Goal: Information Seeking & Learning: Learn about a topic

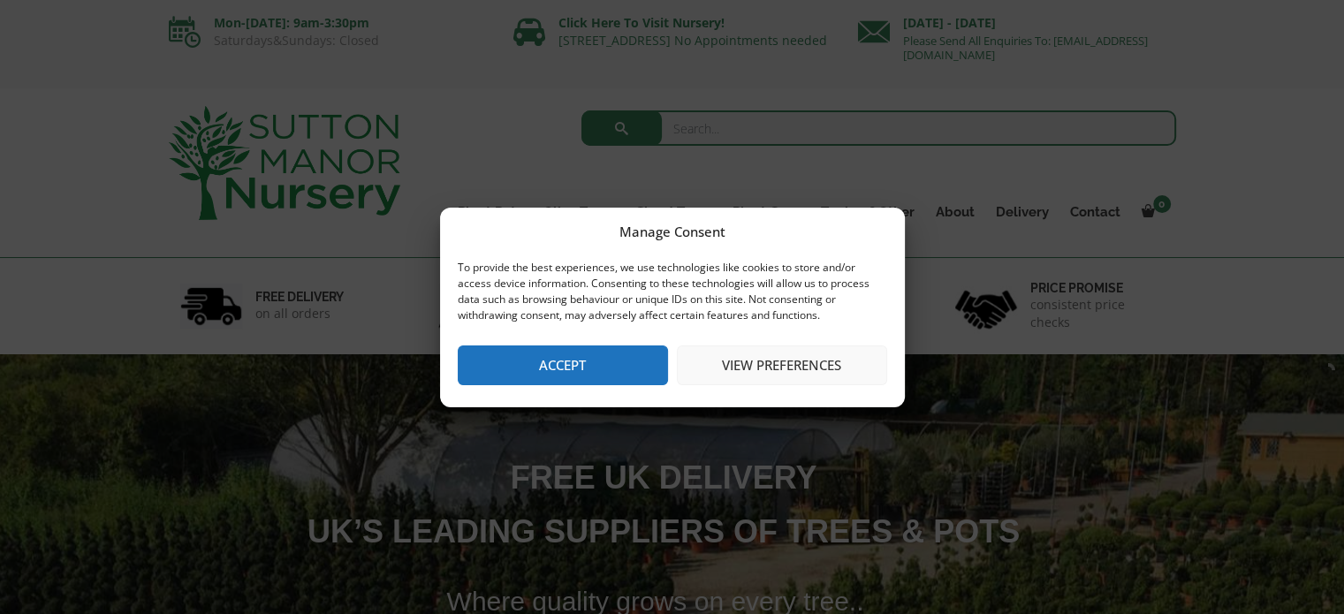
click at [581, 367] on button "Accept" at bounding box center [563, 365] width 210 height 40
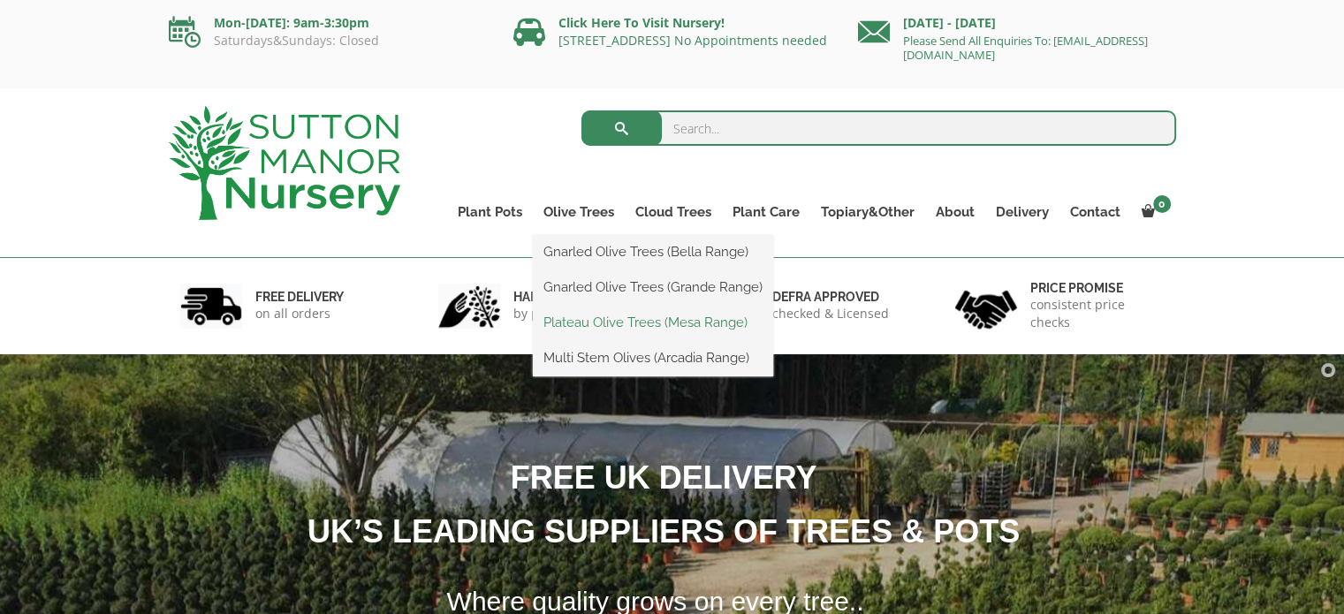
click at [626, 317] on link "Plateau Olive Trees (Mesa Range)" at bounding box center [653, 322] width 240 height 27
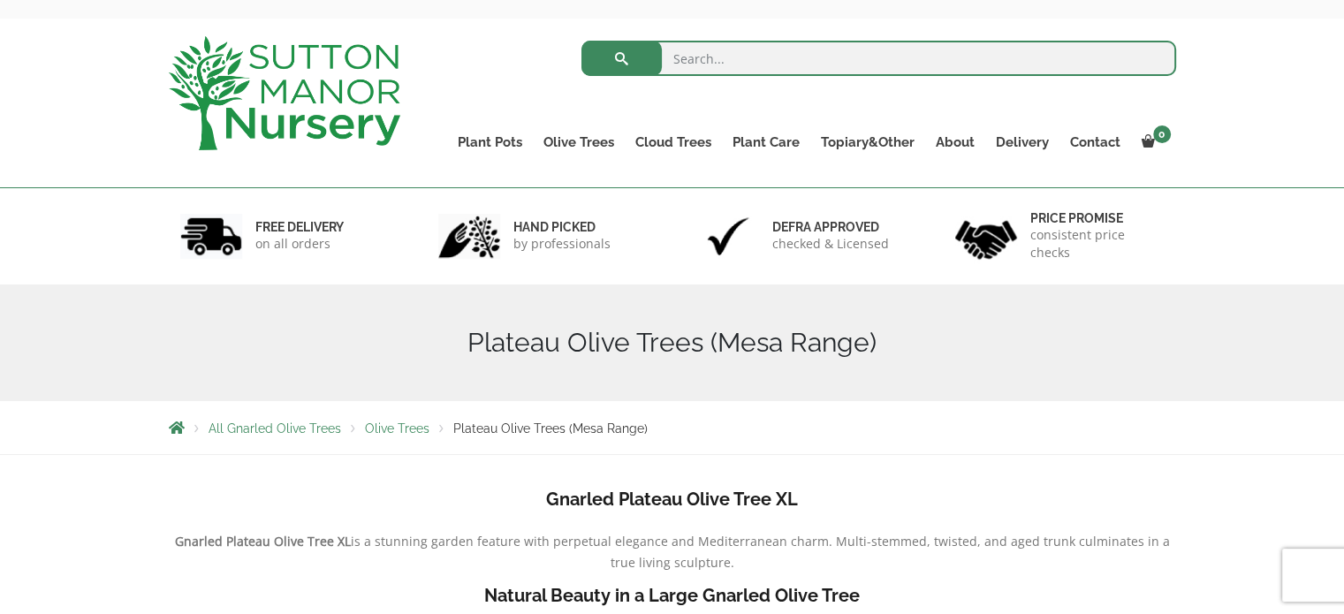
scroll to position [35, 0]
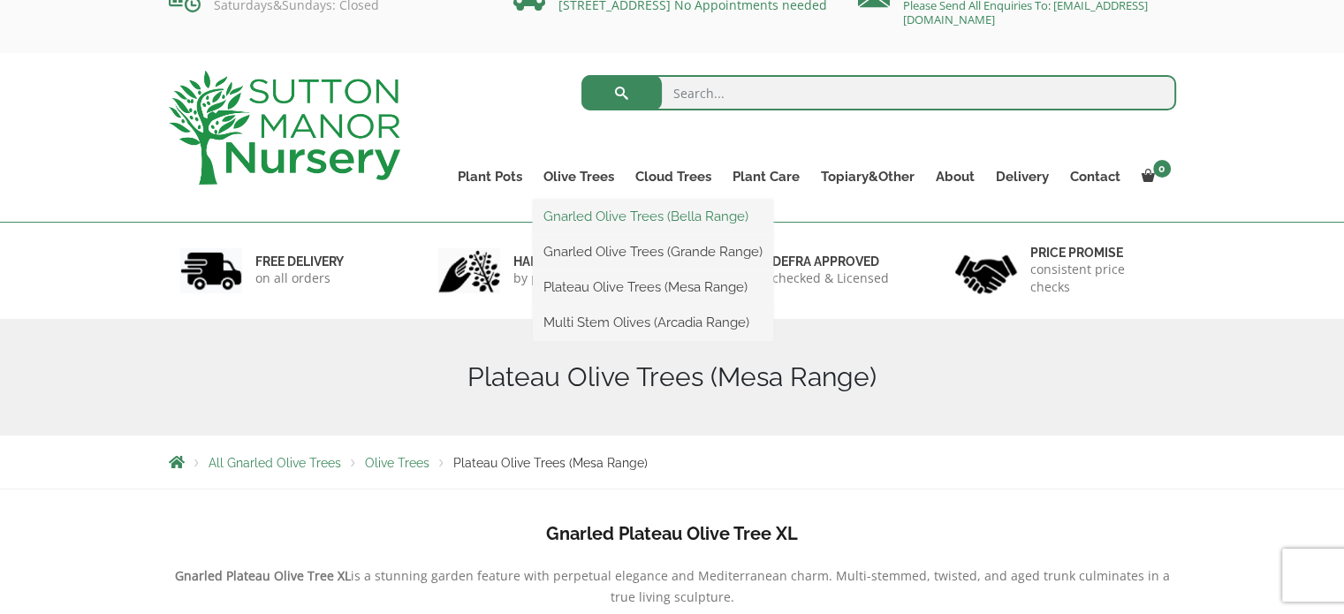
click at [580, 207] on link "Gnarled Olive Trees (Bella Range)" at bounding box center [653, 216] width 240 height 27
